Goal: Task Accomplishment & Management: Complete application form

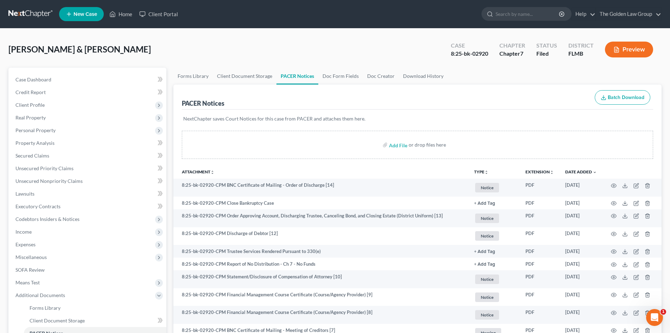
click at [24, 13] on link at bounding box center [30, 14] width 45 height 13
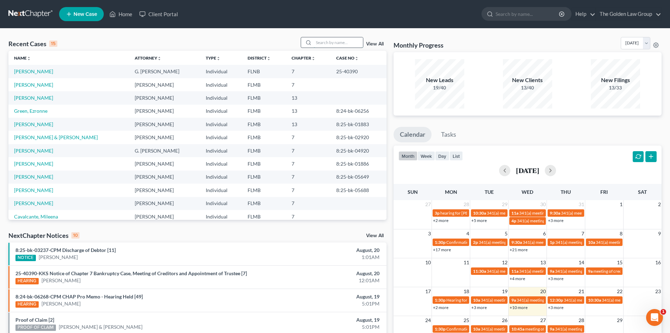
click at [345, 44] on input "search" at bounding box center [338, 42] width 49 height 10
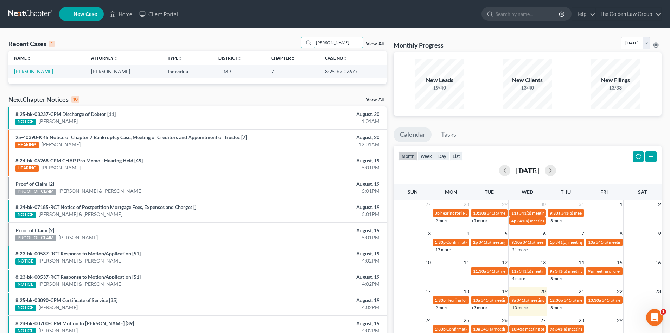
type input "aborn"
drag, startPoint x: 32, startPoint y: 71, endPoint x: 37, endPoint y: 71, distance: 4.6
click at [32, 71] on link "Aborn, Edward" at bounding box center [33, 71] width 39 height 6
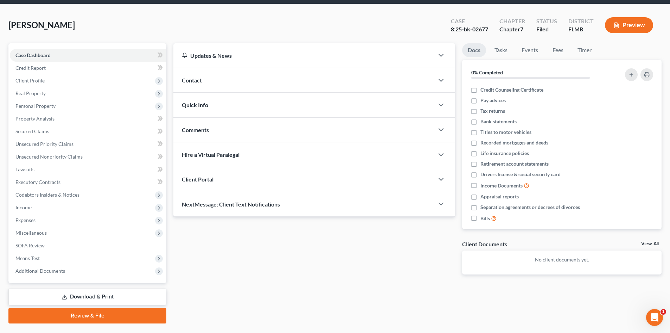
scroll to position [35, 0]
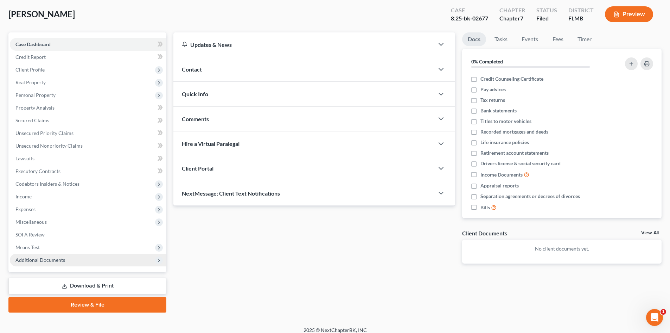
click at [72, 262] on span "Additional Documents" at bounding box center [88, 259] width 157 height 13
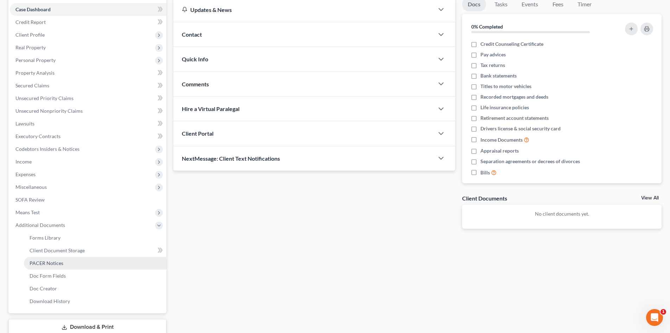
scroll to position [70, 0]
click at [69, 261] on link "PACER Notices" at bounding box center [95, 262] width 143 height 13
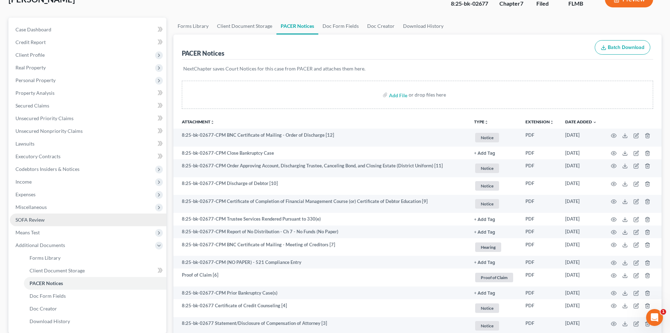
scroll to position [70, 0]
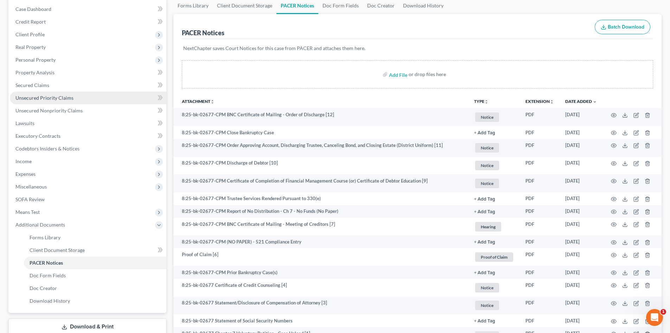
click at [71, 97] on span "Unsecured Priority Claims" at bounding box center [44, 98] width 58 height 6
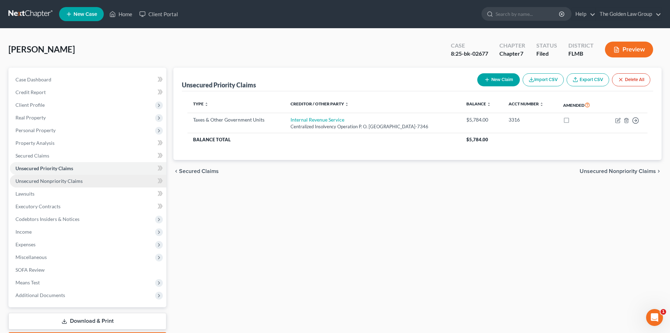
click at [69, 181] on span "Unsecured Nonpriority Claims" at bounding box center [48, 181] width 67 height 6
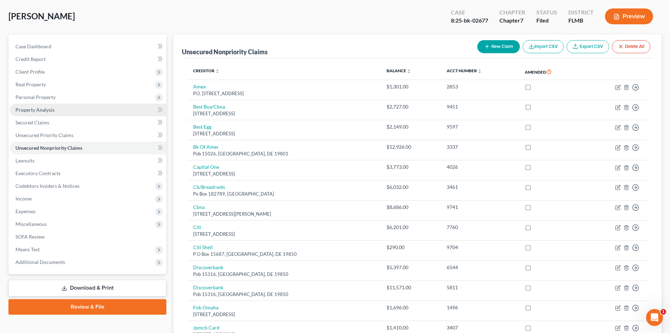
scroll to position [31, 0]
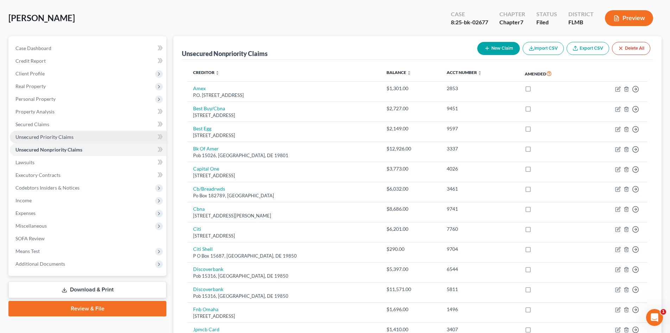
click at [42, 139] on span "Unsecured Priority Claims" at bounding box center [44, 137] width 58 height 6
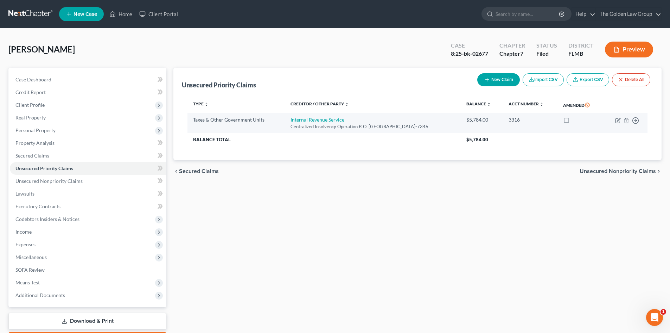
click at [305, 119] on link "Internal Revenue Service" at bounding box center [318, 119] width 54 height 6
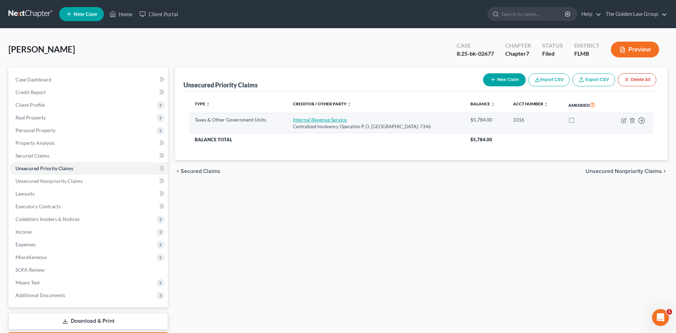
select select "0"
select select "39"
select select "0"
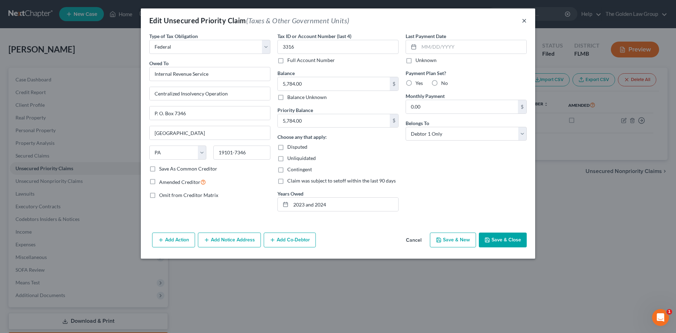
click at [526, 20] on button "×" at bounding box center [524, 20] width 5 height 8
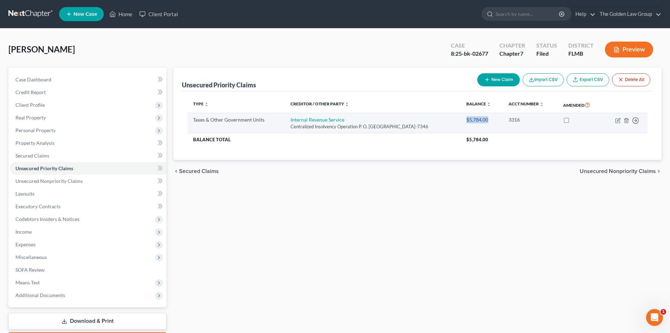
drag, startPoint x: 475, startPoint y: 120, endPoint x: 497, endPoint y: 120, distance: 21.8
click at [497, 120] on div "$5,784.00" at bounding box center [482, 119] width 31 height 7
